Goal: Task Accomplishment & Management: Manage account settings

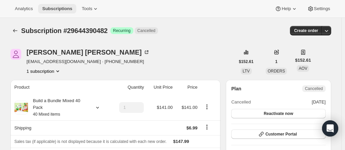
click at [52, 6] on span "Subscriptions" at bounding box center [57, 8] width 30 height 5
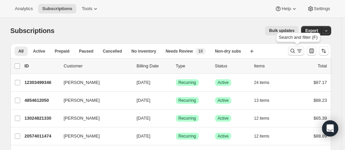
click at [296, 49] on icon "Search and filter results" at bounding box center [293, 51] width 7 height 7
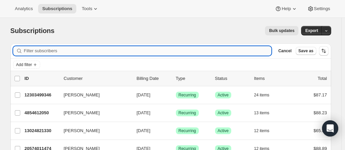
click at [59, 52] on input "Filter subscribers" at bounding box center [148, 50] width 248 height 9
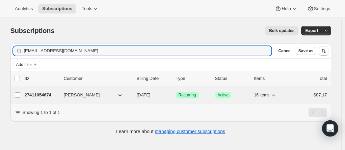
type input "aznrandomizer127@yahoo.com"
click at [45, 96] on p "27411054674" at bounding box center [42, 95] width 34 height 7
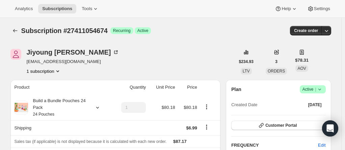
click at [42, 62] on span "aznrandomizer127@yahoo.com" at bounding box center [73, 61] width 93 height 7
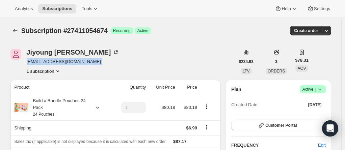
click at [42, 62] on span "aznrandomizer127@yahoo.com" at bounding box center [73, 61] width 93 height 7
copy span "aznrandomizer127@yahoo.com"
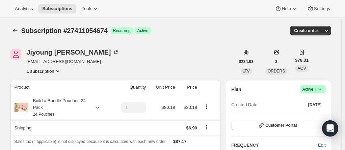
click at [309, 91] on span "Active |" at bounding box center [313, 89] width 21 height 7
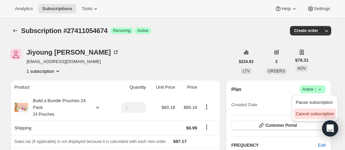
click at [310, 115] on span "Cancel subscription" at bounding box center [315, 114] width 38 height 5
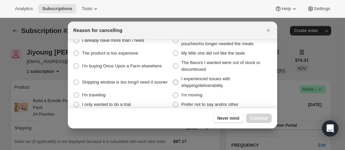
scroll to position [19, 0]
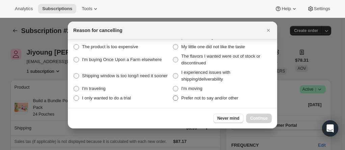
click at [175, 98] on span ":r2hn:" at bounding box center [175, 98] width 5 height 5
click at [173, 96] on other "Prefer not to say and/or other" at bounding box center [173, 96] width 0 height 0
radio other "true"
click at [259, 119] on span "Continue" at bounding box center [259, 118] width 18 height 5
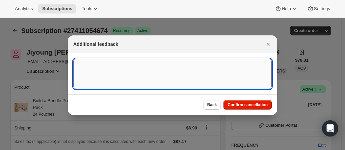
click at [95, 67] on textarea ":r2hn:" at bounding box center [172, 74] width 199 height 30
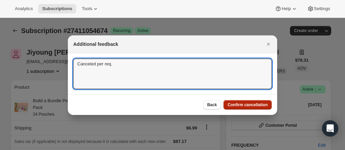
type textarea "Canceled per req."
click at [244, 105] on span "Confirm cancellation" at bounding box center [248, 104] width 40 height 5
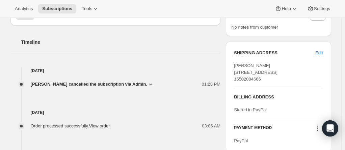
scroll to position [304, 0]
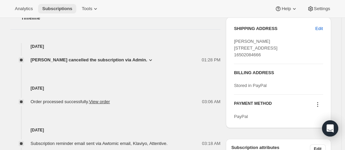
click at [52, 5] on button "Subscriptions" at bounding box center [57, 8] width 38 height 9
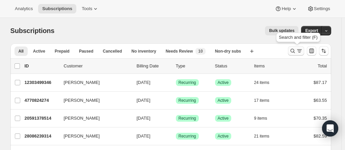
click at [296, 49] on icon "Search and filter results" at bounding box center [293, 51] width 7 height 7
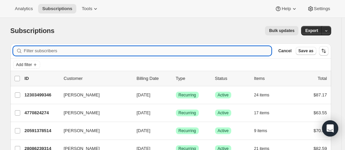
click at [93, 52] on input "Filter subscribers" at bounding box center [148, 50] width 248 height 9
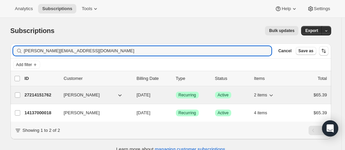
type input "morgan.wior@gmail.com"
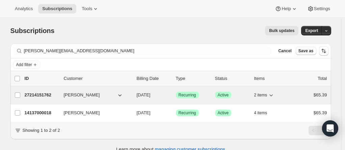
click at [52, 92] on p "27214151762" at bounding box center [42, 95] width 34 height 7
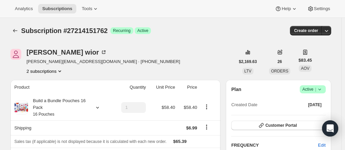
click at [49, 72] on button "2 subscriptions" at bounding box center [45, 71] width 37 height 7
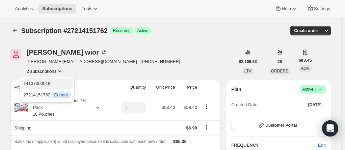
click at [46, 84] on span "14137000018" at bounding box center [37, 83] width 27 height 5
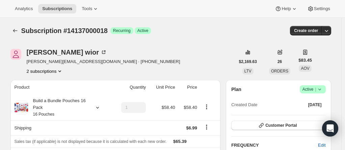
click at [90, 33] on span "Subscription #14137000018" at bounding box center [64, 30] width 87 height 7
copy span "14137000018"
click at [144, 60] on div "morgan wior morgan.wior@gmail.com · +18054033847 2 subscriptions" at bounding box center [122, 62] width 225 height 26
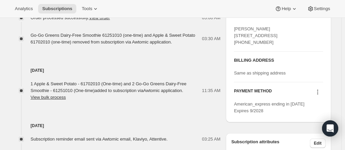
scroll to position [314, 0]
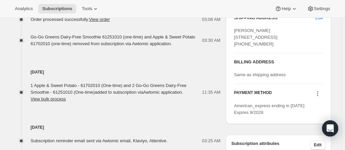
drag, startPoint x: 344, startPoint y: 95, endPoint x: 343, endPoint y: 90, distance: 4.8
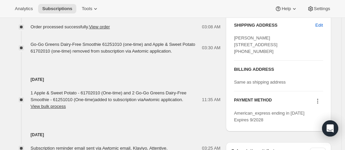
scroll to position [308, 0]
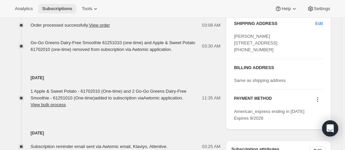
click at [53, 7] on span "Subscriptions" at bounding box center [57, 8] width 30 height 5
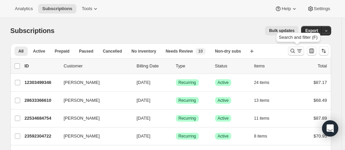
click at [296, 52] on icon "Search and filter results" at bounding box center [293, 51] width 7 height 7
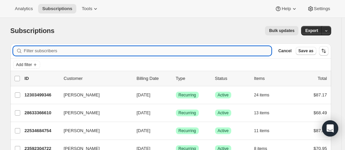
click at [78, 48] on input "Filter subscribers" at bounding box center [148, 50] width 248 height 9
type input "v"
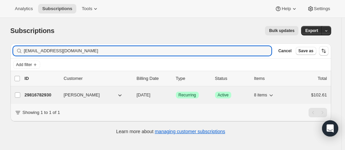
type input "katlynnsnyder@gmail.com"
drag, startPoint x: 37, startPoint y: 93, endPoint x: 40, endPoint y: 91, distance: 3.8
click at [37, 93] on p "29816782930" at bounding box center [42, 95] width 34 height 7
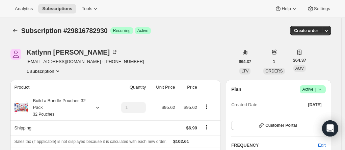
click at [310, 92] on span "Active |" at bounding box center [313, 89] width 21 height 7
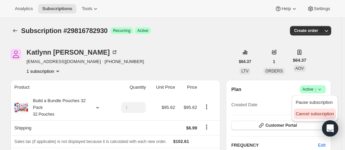
click at [309, 113] on span "Cancel subscription" at bounding box center [315, 114] width 38 height 5
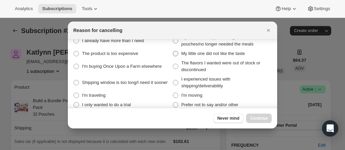
scroll to position [19, 0]
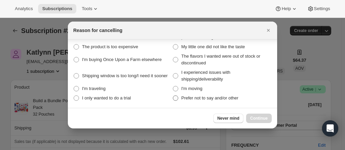
click at [174, 100] on span ":r3ih:" at bounding box center [175, 98] width 5 height 5
click at [173, 96] on other "Prefer not to say and/or other" at bounding box center [173, 96] width 0 height 0
radio other "true"
click at [260, 119] on span "Continue" at bounding box center [259, 118] width 18 height 5
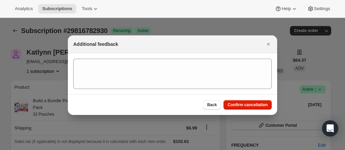
scroll to position [0, 0]
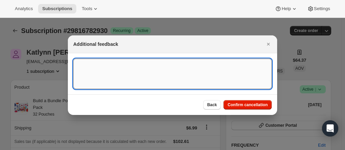
click at [90, 68] on textarea ":r3ih:" at bounding box center [172, 74] width 199 height 30
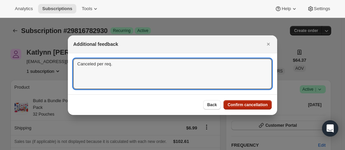
type textarea "Canceled per req."
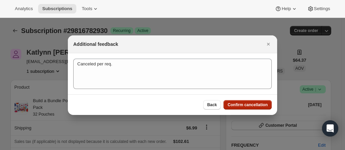
click at [256, 104] on span "Confirm cancellation" at bounding box center [248, 104] width 40 height 5
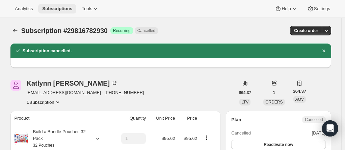
click at [49, 6] on span "Subscriptions" at bounding box center [57, 8] width 30 height 5
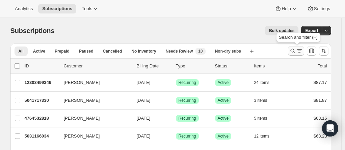
click at [293, 51] on icon "Search and filter results" at bounding box center [293, 51] width 4 height 4
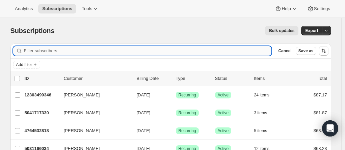
click at [66, 50] on input "Filter subscribers" at bounding box center [148, 50] width 248 height 9
paste input "briana.e.smith7@gmail.com"
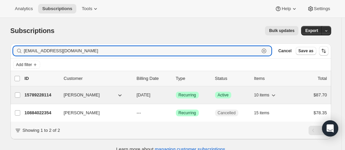
type input "briana.e.smith7@gmail.com"
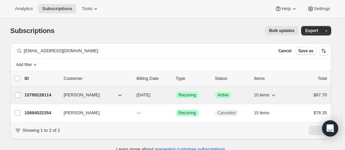
click at [37, 93] on p "15789228114" at bounding box center [42, 95] width 34 height 7
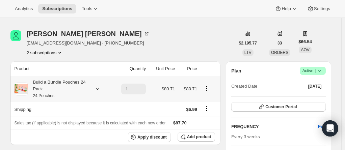
scroll to position [34, 0]
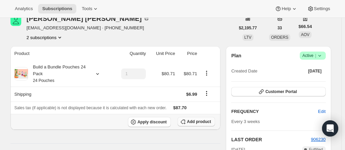
click at [197, 122] on span "Add product" at bounding box center [199, 121] width 24 height 5
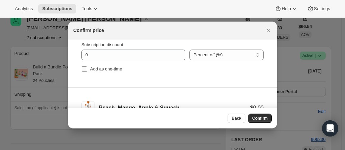
click at [83, 68] on input "Add as one-time" at bounding box center [84, 69] width 5 height 5
checkbox input "true"
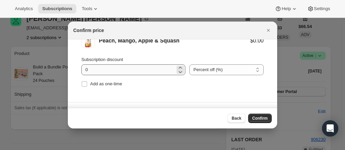
scroll to position [101, 0]
click at [84, 84] on input "Add as one-time" at bounding box center [84, 83] width 5 height 5
checkbox input "true"
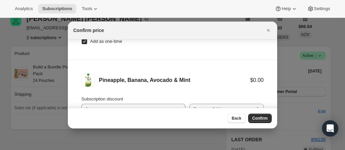
scroll to position [71, 0]
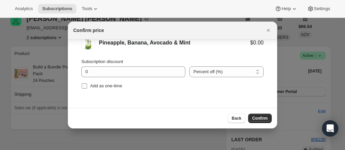
click at [86, 86] on input "Add as one-time" at bounding box center [84, 85] width 5 height 5
checkbox input "true"
click at [262, 120] on span "Confirm" at bounding box center [260, 118] width 16 height 5
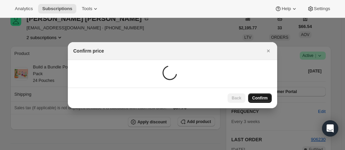
scroll to position [34, 0]
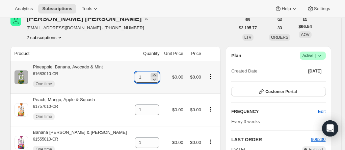
click at [151, 73] on icon at bounding box center [154, 75] width 7 height 7
type input "2"
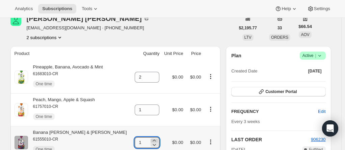
click at [151, 140] on icon at bounding box center [154, 141] width 7 height 7
type input "2"
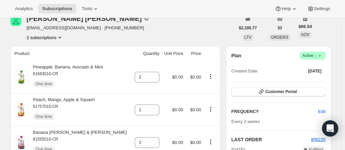
click at [51, 6] on span "Subscriptions" at bounding box center [57, 8] width 30 height 5
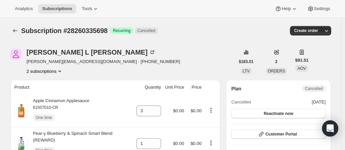
scroll to position [169, 0]
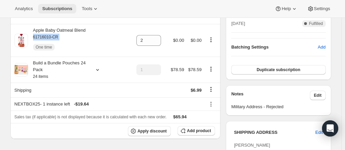
click at [59, 6] on span "Subscriptions" at bounding box center [57, 8] width 30 height 5
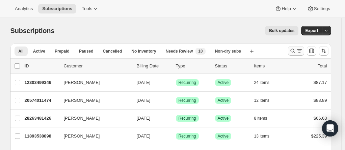
click at [298, 50] on icon "Search and filter results" at bounding box center [299, 51] width 7 height 7
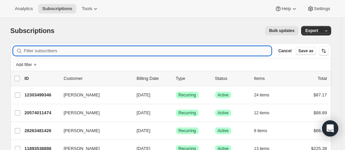
click at [79, 51] on input "Filter subscribers" at bounding box center [148, 50] width 248 height 9
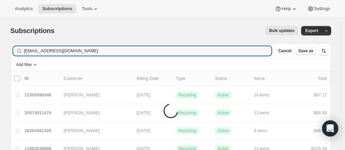
type input "dzigabarra@gmail.com"
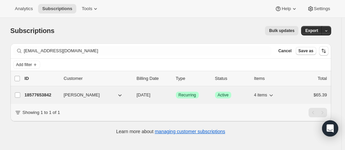
click at [41, 95] on p "18577653842" at bounding box center [42, 95] width 34 height 7
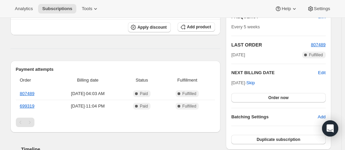
scroll to position [135, 0]
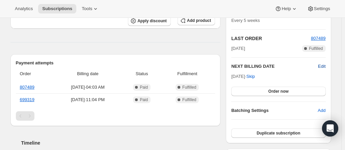
click at [323, 64] on span "Edit" at bounding box center [321, 66] width 7 height 7
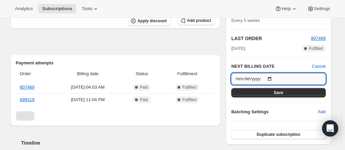
click at [272, 76] on input "2025-09-19" at bounding box center [279, 78] width 94 height 11
type input "2025-11-21"
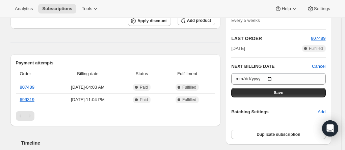
click at [281, 92] on span "Save" at bounding box center [278, 92] width 9 height 5
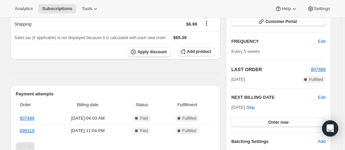
scroll to position [169, 0]
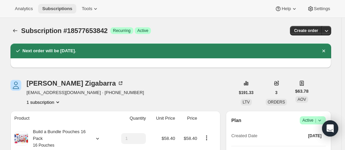
scroll to position [169, 0]
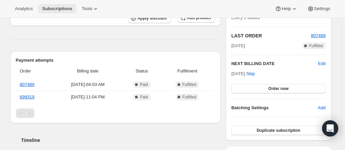
click at [54, 8] on span "Subscriptions" at bounding box center [57, 8] width 30 height 5
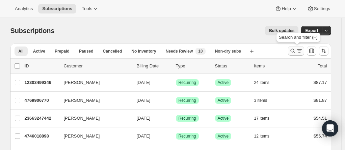
click at [295, 51] on icon "Search and filter results" at bounding box center [293, 51] width 7 height 7
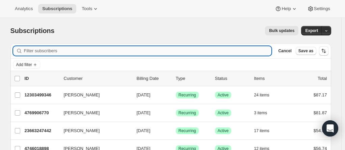
click at [61, 54] on input "Filter subscribers" at bounding box center [148, 50] width 248 height 9
paste input "Asima Munoz"
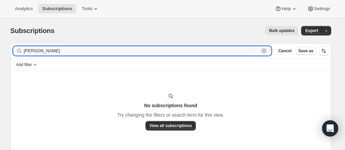
type input "Asima Munoz"
drag, startPoint x: 57, startPoint y: 55, endPoint x: -29, endPoint y: 53, distance: 86.2
click at [0, 53] on html "Analytics Subscriptions Tools Help Settings Skip to content Subscriptions. This…" at bounding box center [172, 75] width 345 height 150
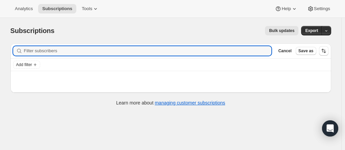
paste input "ekmekcicasima@gmail.com"
type input "ekmekcicasima@gmail.com"
click at [50, 6] on span "Subscriptions" at bounding box center [57, 8] width 30 height 5
drag, startPoint x: 97, startPoint y: 49, endPoint x: -9, endPoint y: 49, distance: 106.1
click at [0, 49] on html "Analytics Subscriptions Tools Help Settings Skip to content Subscriptions. This…" at bounding box center [172, 75] width 345 height 150
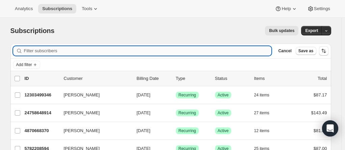
click at [48, 51] on input "Filter subscribers" at bounding box center [148, 50] width 248 height 9
paste input "ekmekcicasima@gmail.com"
type input "ekmekcicasima@gmail.com"
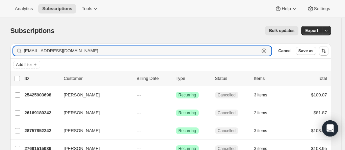
drag, startPoint x: 93, startPoint y: 53, endPoint x: 22, endPoint y: 55, distance: 71.7
click at [22, 55] on div "ekmekcicasima@gmail.com Clear" at bounding box center [142, 50] width 259 height 9
